Goal: Unclear

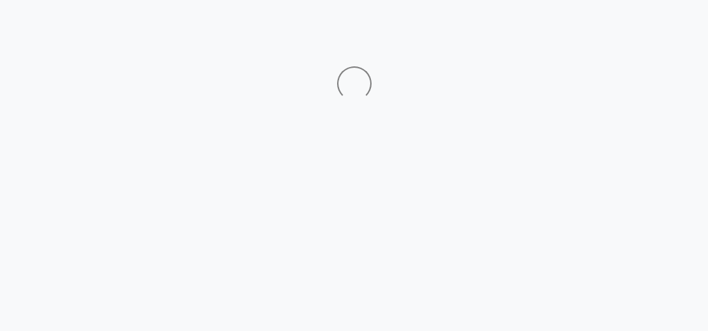
click at [556, 19] on html at bounding box center [354, 50] width 708 height 101
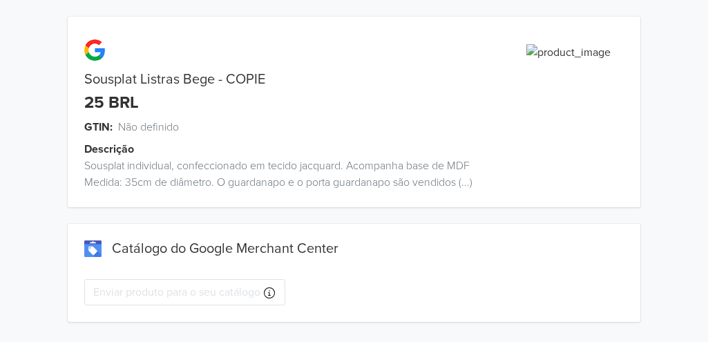
click at [556, 19] on html "Sousplat Listras Bege - COPIE 25 BRL GTIN: Não definido Descrição Sousplat indi…" at bounding box center [354, 169] width 708 height 339
click at [556, 19] on div "Sousplat Listras Bege - COPIE 25 BRL GTIN: Não definido Descrição Sousplat indi…" at bounding box center [354, 112] width 573 height 191
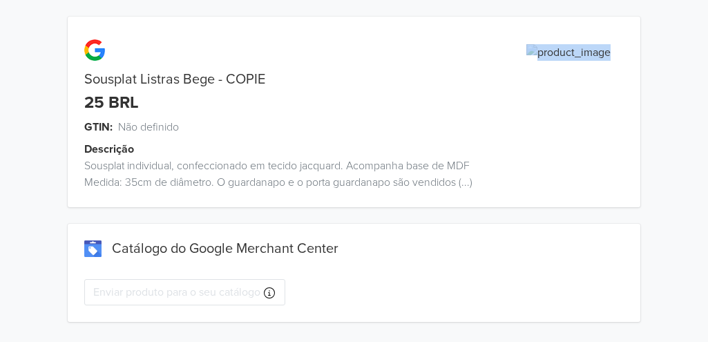
click at [556, 19] on div "Sousplat Listras Bege - COPIE 25 BRL GTIN: Não definido Descrição Sousplat indi…" at bounding box center [354, 112] width 573 height 191
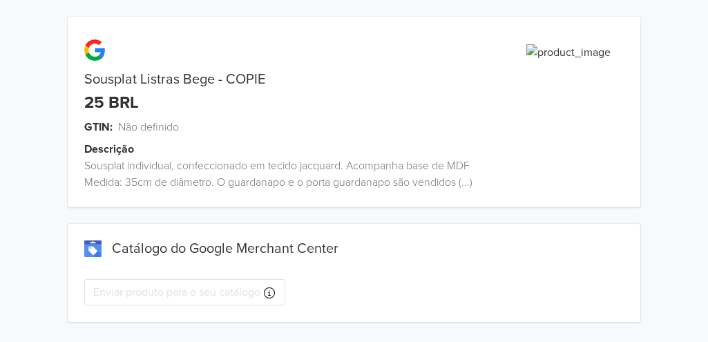
click at [556, 19] on div "Sousplat Listras Bege - COPIE 25 BRL GTIN: Não definido Descrição Sousplat indi…" at bounding box center [354, 112] width 573 height 191
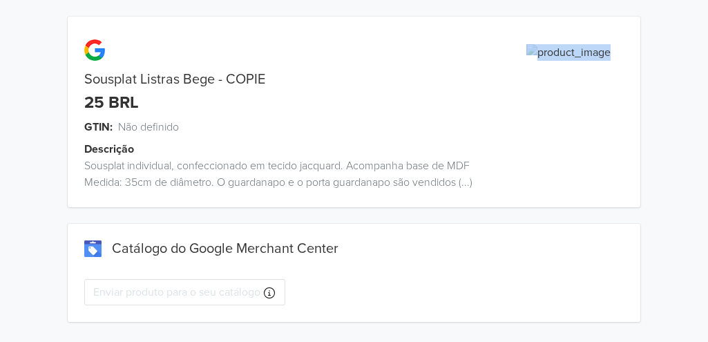
click at [556, 19] on div "Sousplat Listras Bege - COPIE 25 BRL GTIN: Não definido Descrição Sousplat indi…" at bounding box center [354, 112] width 573 height 191
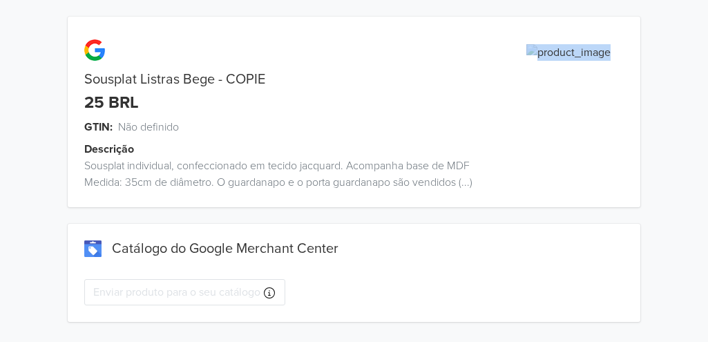
click at [556, 19] on div "Sousplat Listras Bege - COPIE 25 BRL GTIN: Não definido Descrição Sousplat indi…" at bounding box center [354, 112] width 573 height 191
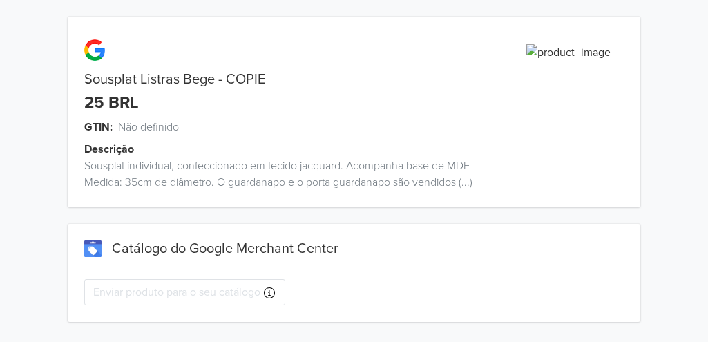
drag, startPoint x: 0, startPoint y: 0, endPoint x: 539, endPoint y: 64, distance: 542.8
click at [539, 64] on div "Sousplat Listras Bege - COPIE 25 BRL GTIN: Não definido Descrição Sousplat indi…" at bounding box center [354, 112] width 573 height 191
